Goal: Find specific page/section: Find specific page/section

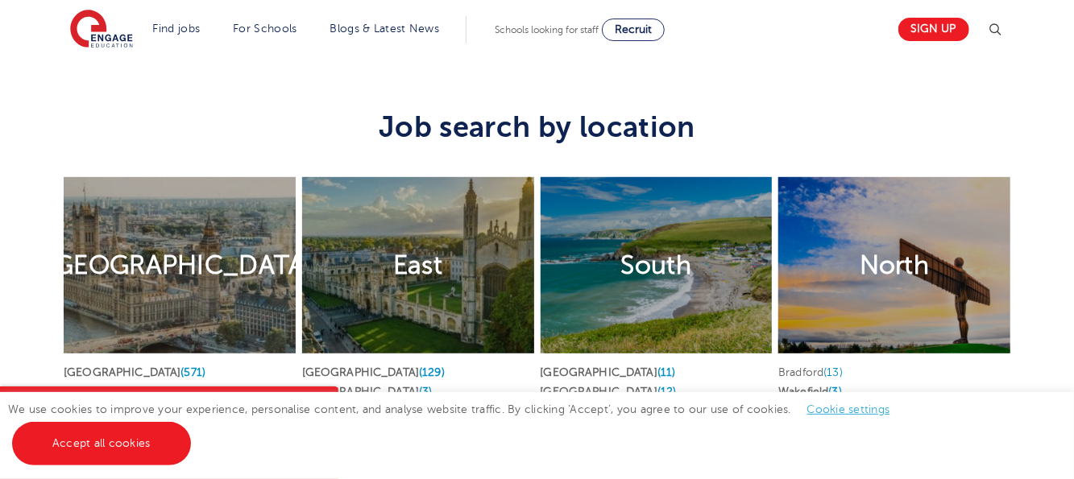
scroll to position [3715, 0]
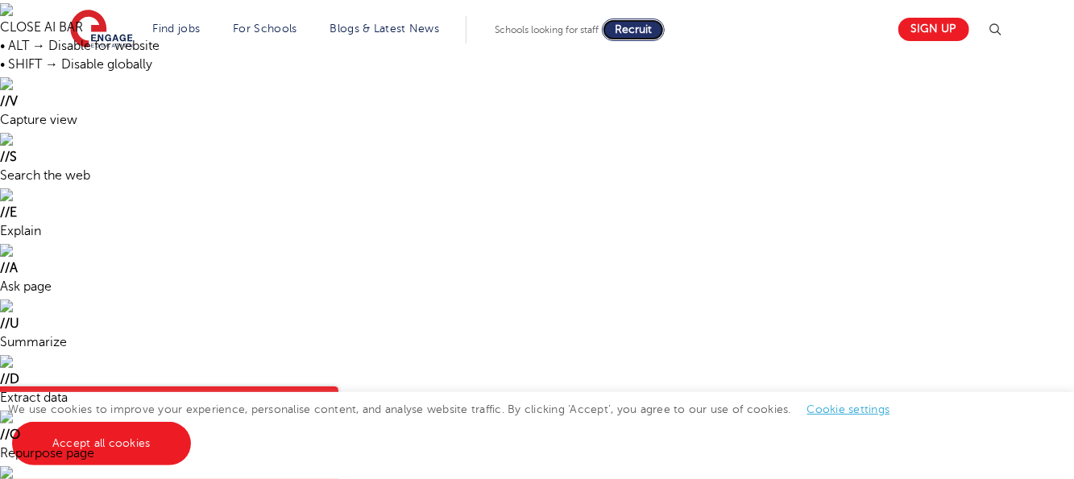
click at [635, 29] on span "Recruit" at bounding box center [633, 29] width 37 height 12
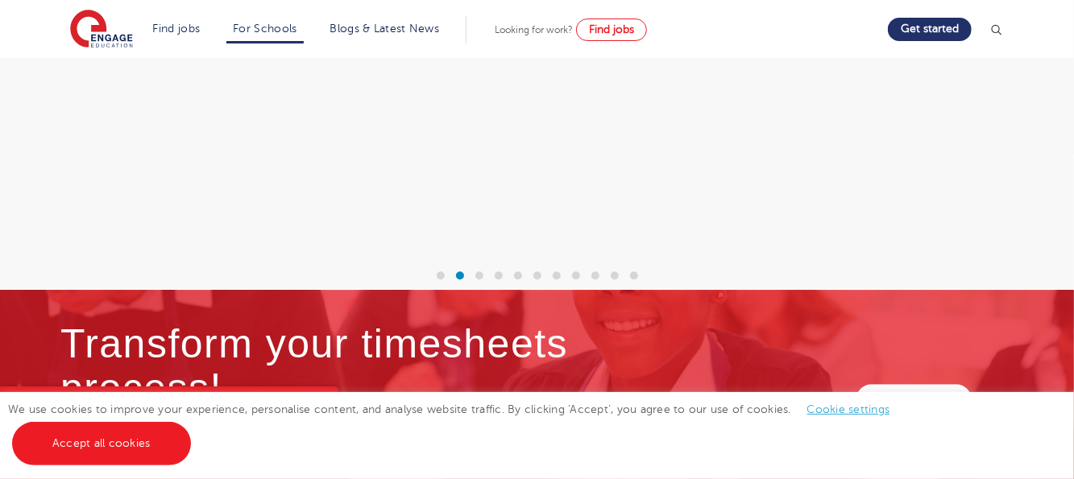
scroll to position [5331, 0]
